Goal: Task Accomplishment & Management: Complete application form

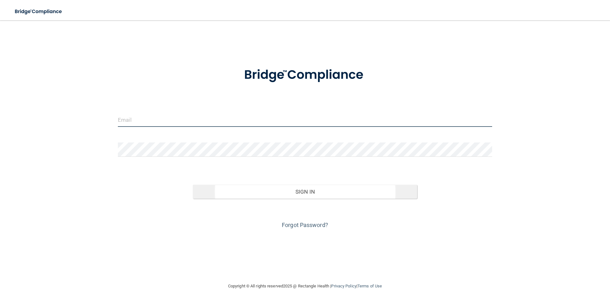
type input "[PERSON_NAME][EMAIL_ADDRESS][DOMAIN_NAME]"
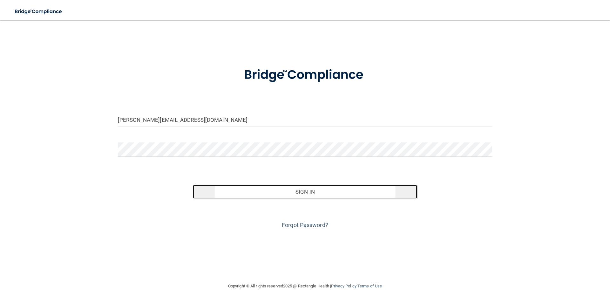
click at [293, 191] on button "Sign In" at bounding box center [305, 192] width 225 height 14
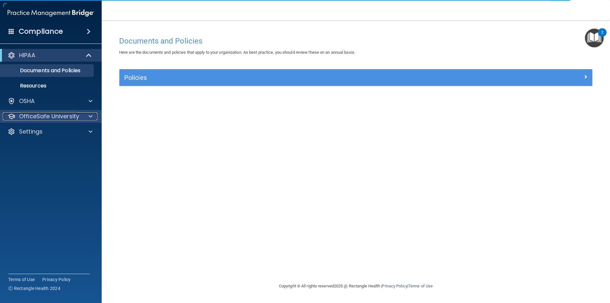
click at [89, 117] on span at bounding box center [91, 117] width 4 height 8
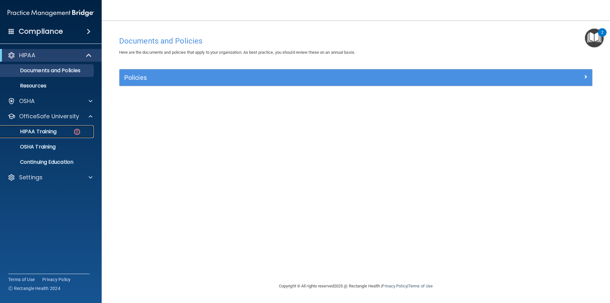
click at [68, 132] on div "HIPAA Training" at bounding box center [47, 131] width 87 height 6
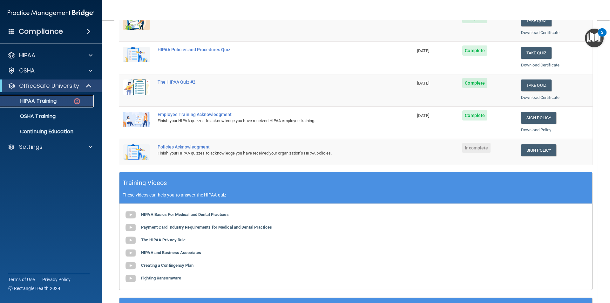
scroll to position [127, 0]
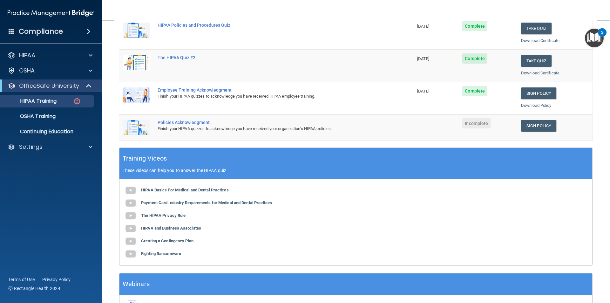
click at [319, 127] on div "Finish your HIPAA quizzes to acknowledge you have received your organization’s …" at bounding box center [270, 129] width 224 height 8
click at [533, 125] on link "Sign Policy" at bounding box center [538, 126] width 35 height 12
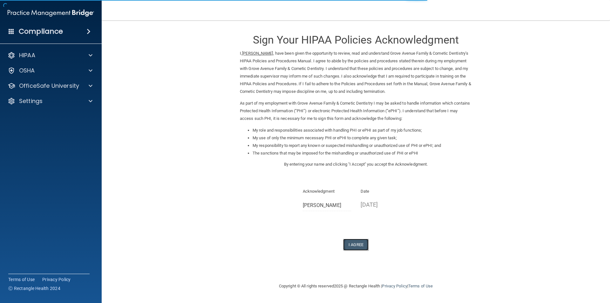
click at [360, 246] on button "I Agree" at bounding box center [355, 245] width 25 height 12
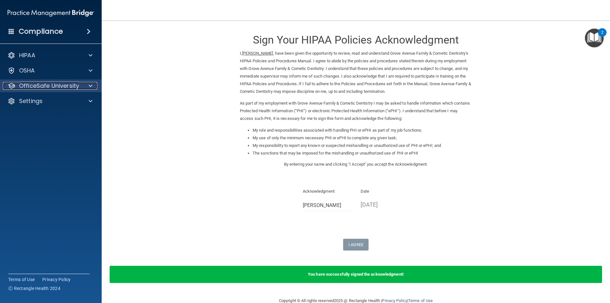
click at [84, 87] on div at bounding box center [90, 86] width 16 height 8
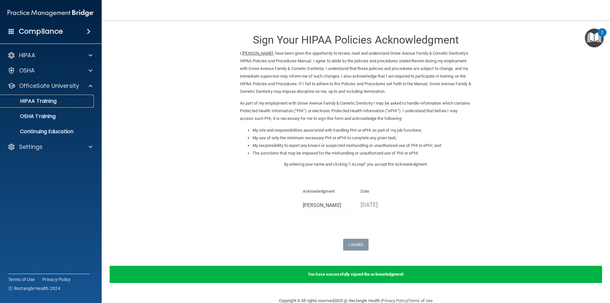
click at [58, 101] on div "HIPAA Training" at bounding box center [47, 101] width 87 height 6
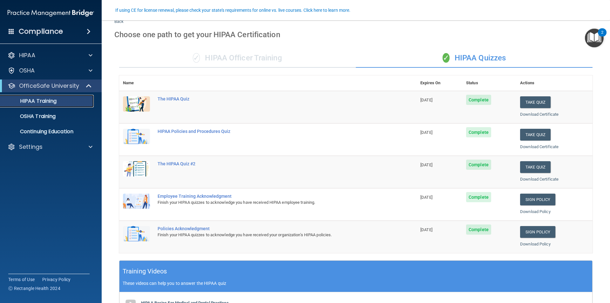
scroll to position [64, 0]
